Goal: Check status

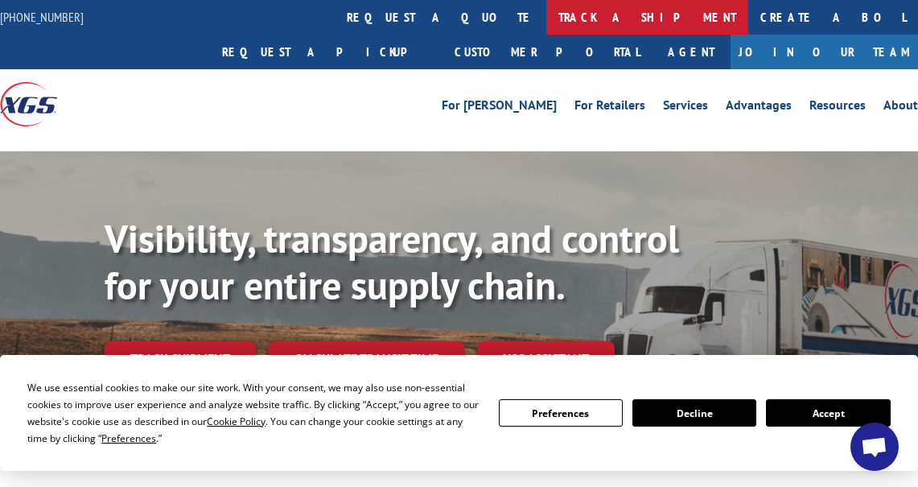
click at [546, 20] on link "track a shipment" at bounding box center [647, 17] width 202 height 35
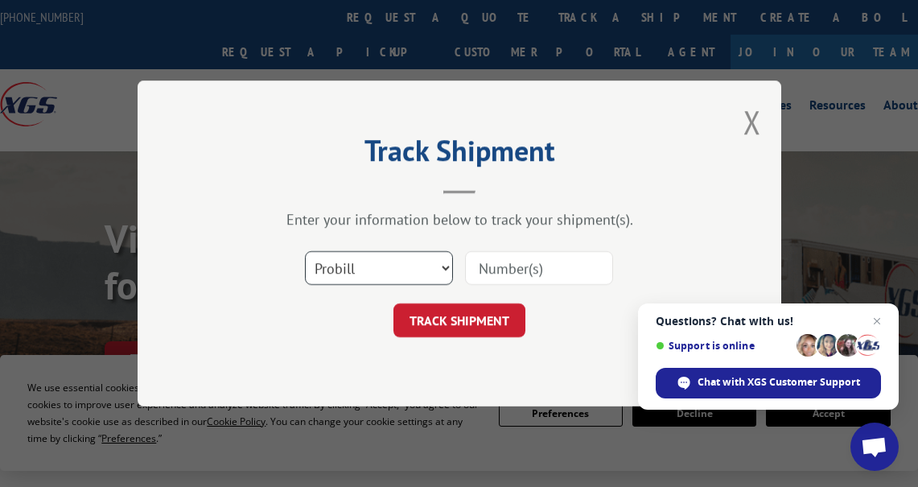
click at [356, 261] on select "Select category... Probill BOL PO" at bounding box center [379, 268] width 148 height 34
click at [305, 251] on select "Select category... Probill BOL PO" at bounding box center [379, 268] width 148 height 34
click at [549, 268] on input at bounding box center [539, 268] width 148 height 34
paste input "17593828"
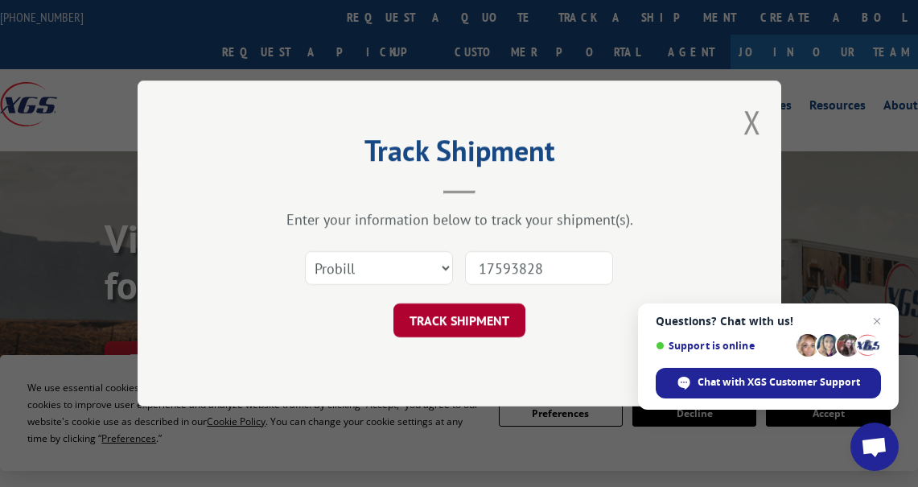
click at [458, 327] on button "TRACK SHIPMENT" at bounding box center [459, 320] width 132 height 34
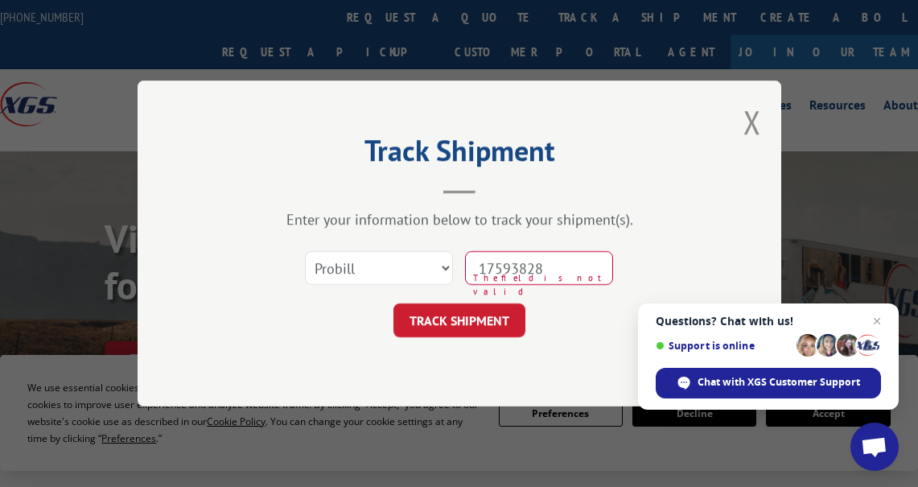
click at [171, 332] on div "Track Shipment Enter your information below to track your shipment(s). Select c…" at bounding box center [459, 243] width 643 height 326
click at [189, 314] on div "Track Shipment Enter your information below to track your shipment(s). Select c…" at bounding box center [459, 243] width 643 height 326
click at [461, 324] on button "TRACK SHIPMENT" at bounding box center [459, 320] width 132 height 34
click at [461, 321] on button "TRACK SHIPMENT" at bounding box center [459, 320] width 132 height 34
click at [462, 321] on button "TRACK SHIPMENT" at bounding box center [459, 320] width 132 height 34
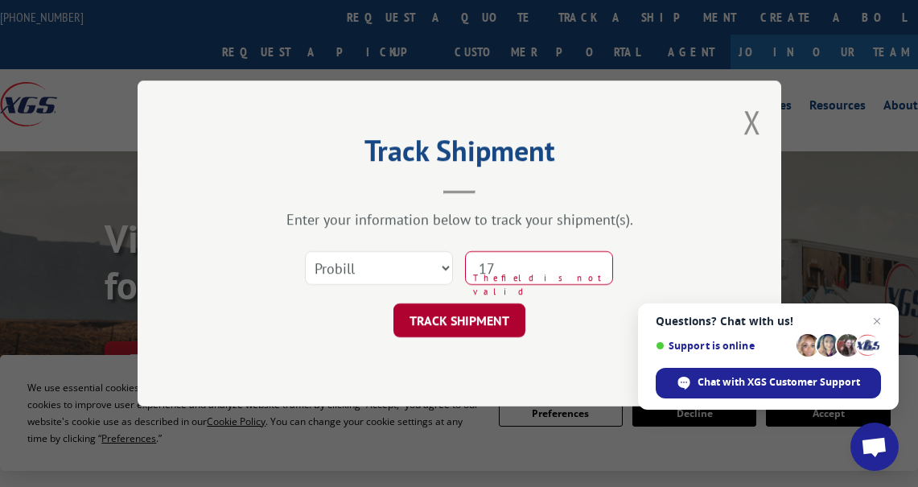
type input "1"
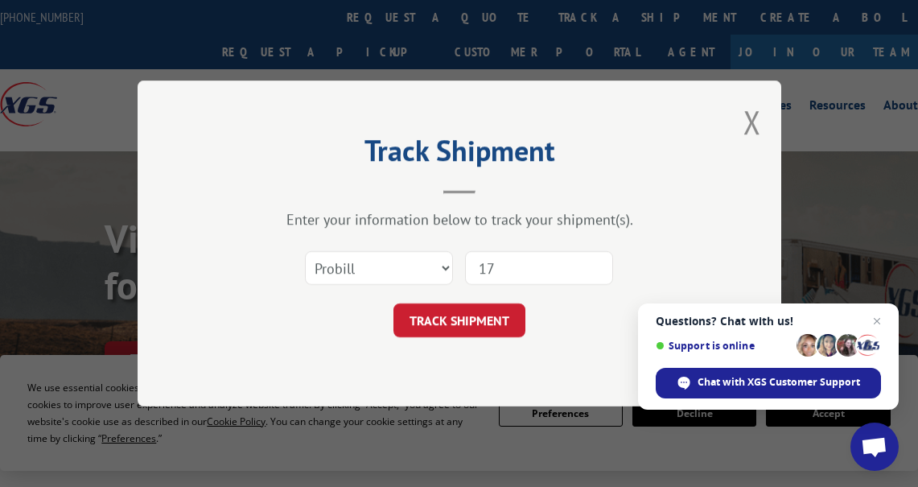
click at [179, 331] on div "Track Shipment Enter your information below to track your shipment(s). Select c…" at bounding box center [459, 243] width 643 height 326
click at [513, 266] on input "17" at bounding box center [539, 268] width 148 height 34
type input "17593828"
click at [475, 330] on button "TRACK SHIPMENT" at bounding box center [459, 320] width 132 height 34
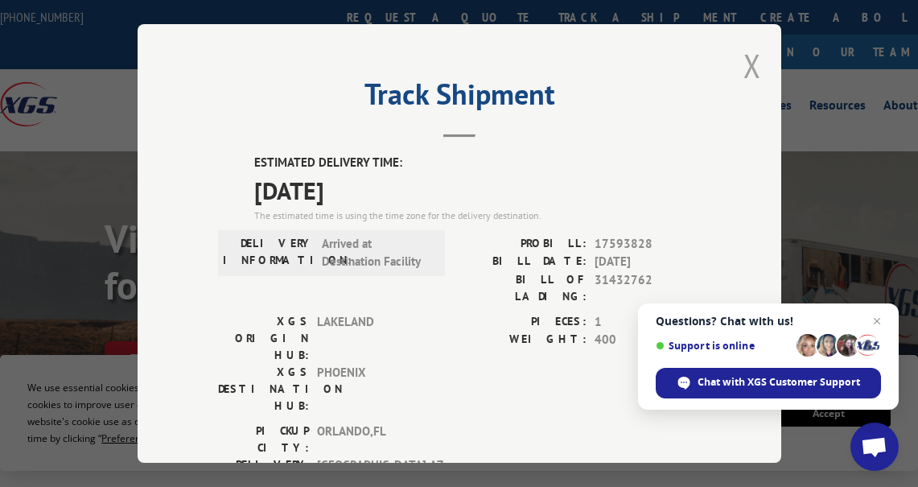
click at [748, 58] on button "Close modal" at bounding box center [752, 65] width 18 height 43
